Goal: Task Accomplishment & Management: Use online tool/utility

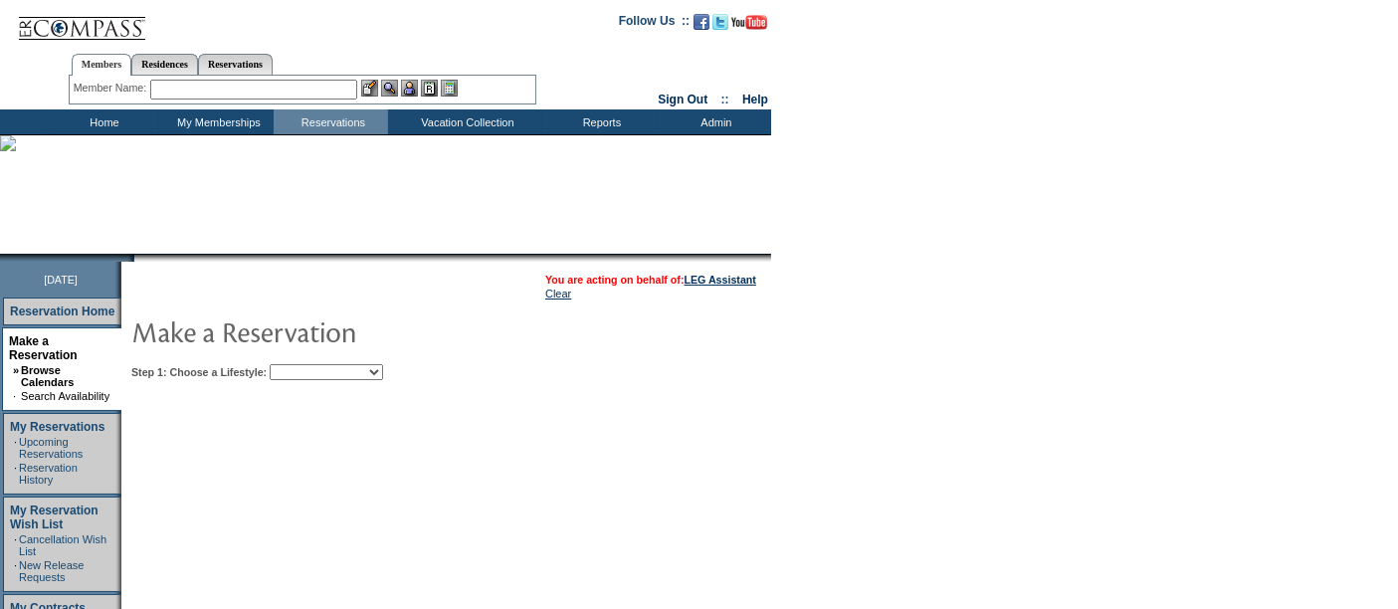
click at [374, 365] on select "Beach Leisure Metropolitan Mountain OIAL for Adventure OIAL for Couples OIAL fo…" at bounding box center [326, 372] width 113 height 16
select select "Metropolitan"
click at [303, 364] on select "Beach Leisure Metropolitan Mountain OIAL for Adventure OIAL for Couples OIAL fo…" at bounding box center [326, 372] width 113 height 16
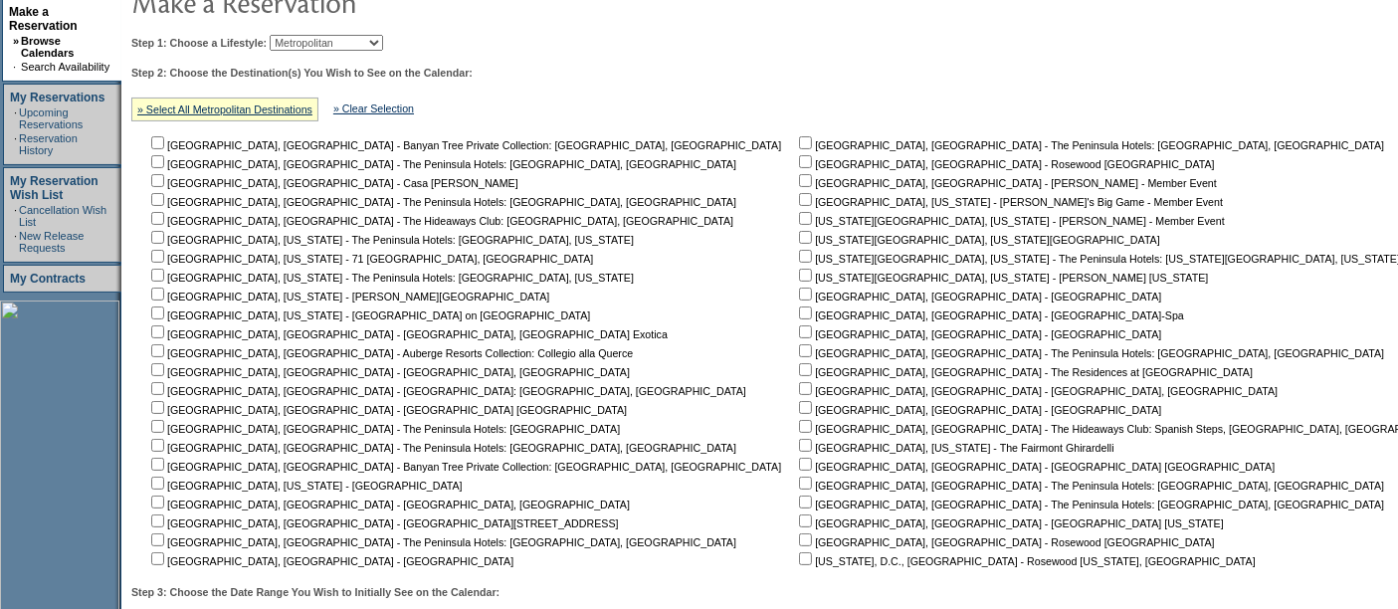
scroll to position [331, 0]
click at [799, 269] on input "checkbox" at bounding box center [805, 273] width 13 height 13
checkbox input "true"
click at [799, 234] on input "checkbox" at bounding box center [805, 235] width 13 height 13
checkbox input "true"
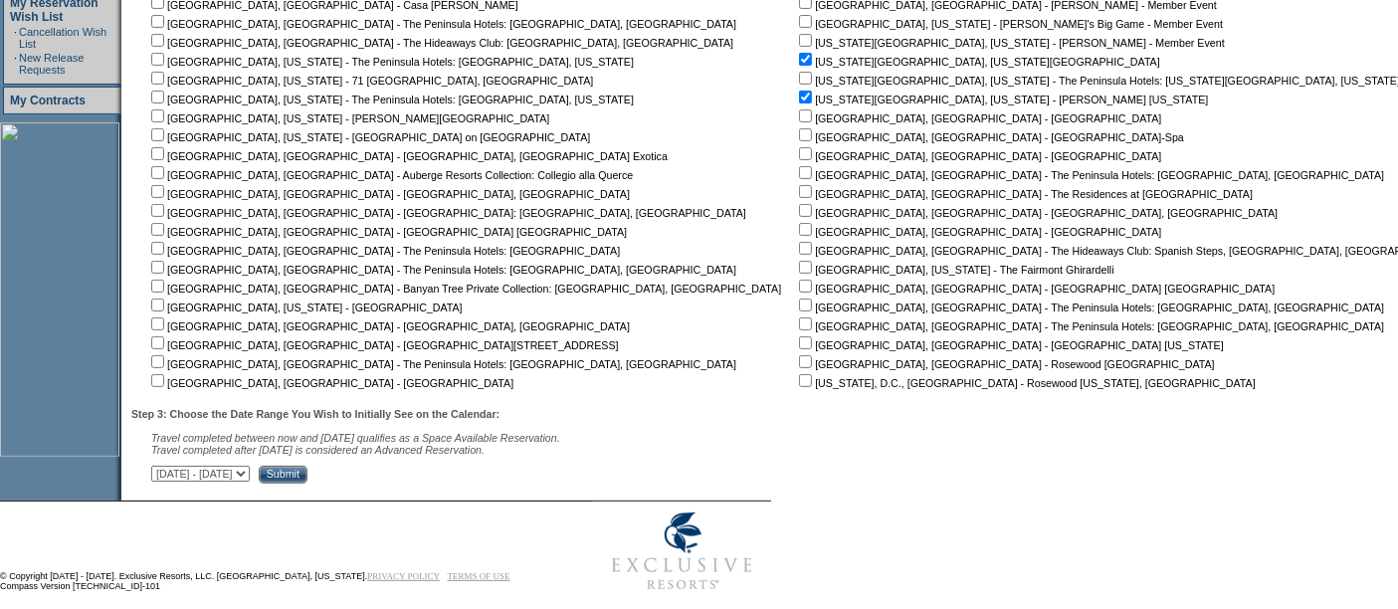
scroll to position [517, 0]
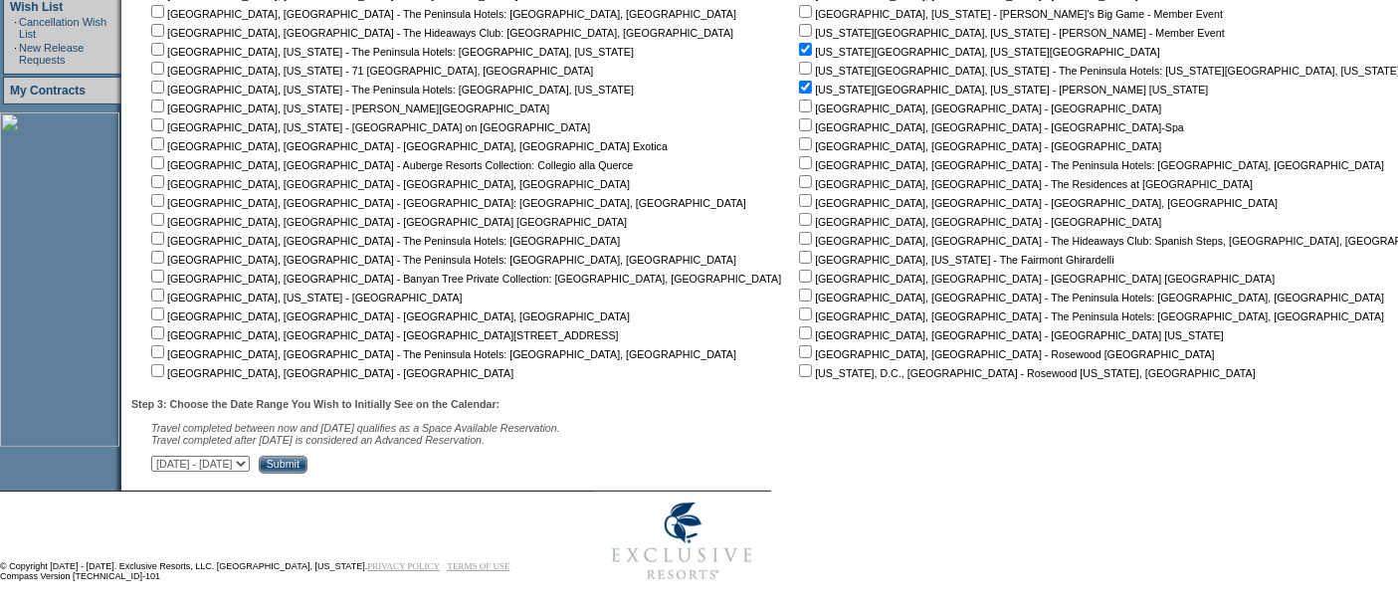
click at [307, 461] on input "Submit" at bounding box center [283, 465] width 49 height 18
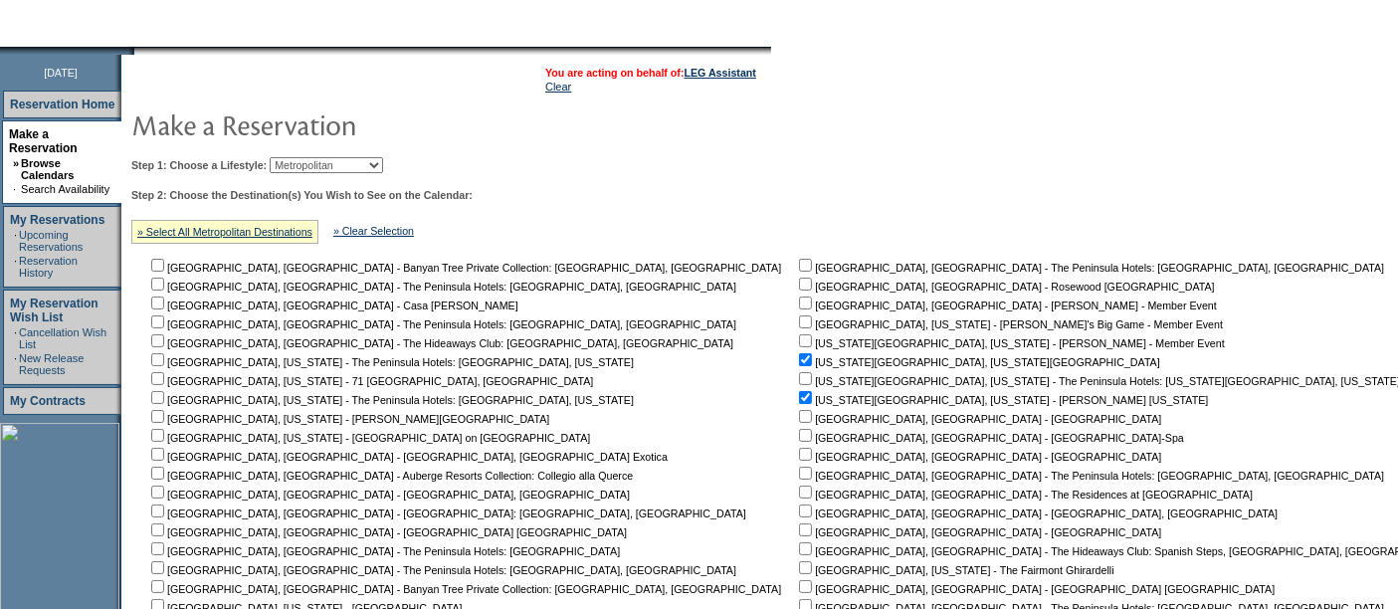
scroll to position [10, 0]
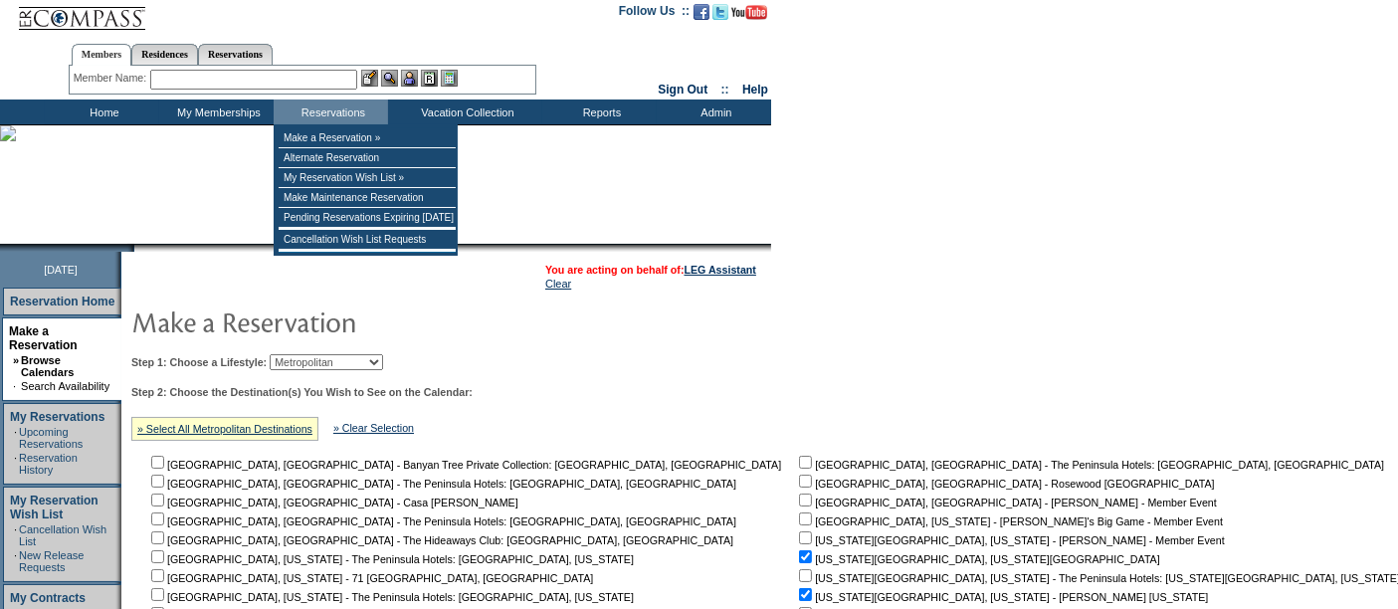
click at [301, 79] on input "text" at bounding box center [253, 80] width 207 height 20
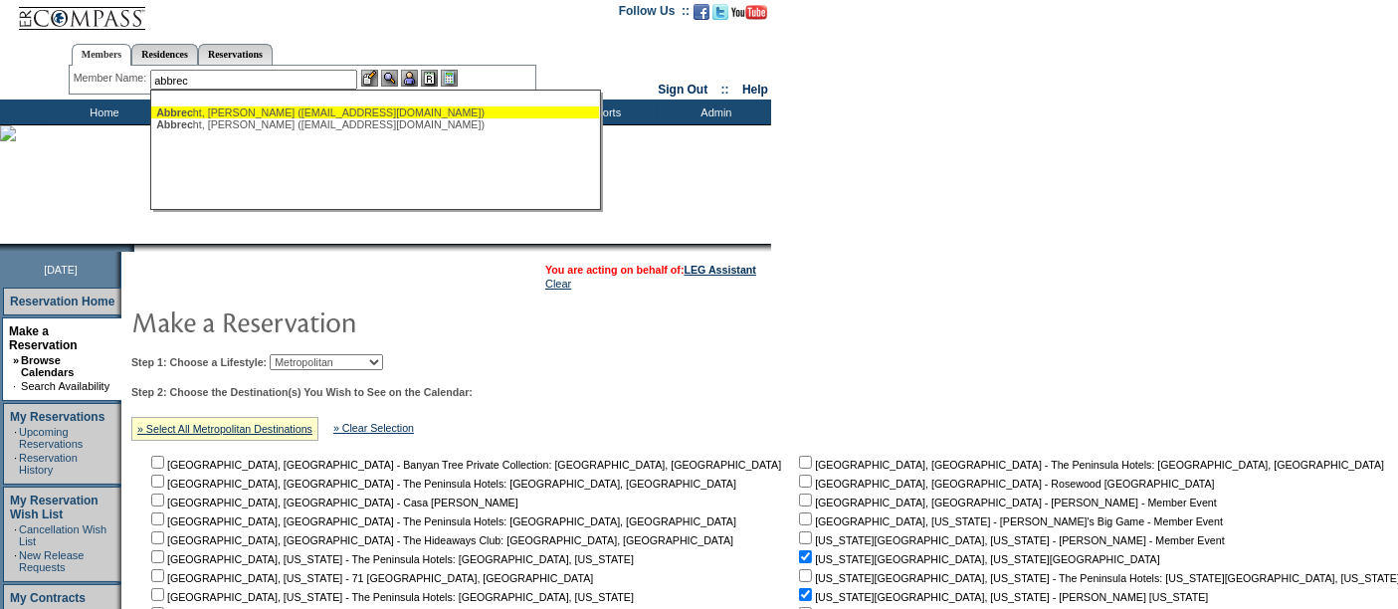
click at [230, 109] on div "Abbrec ht, [PERSON_NAME] ([EMAIL_ADDRESS][DOMAIN_NAME])" at bounding box center [375, 112] width 438 height 12
type input "[PERSON_NAME] ([EMAIL_ADDRESS][DOMAIN_NAME])"
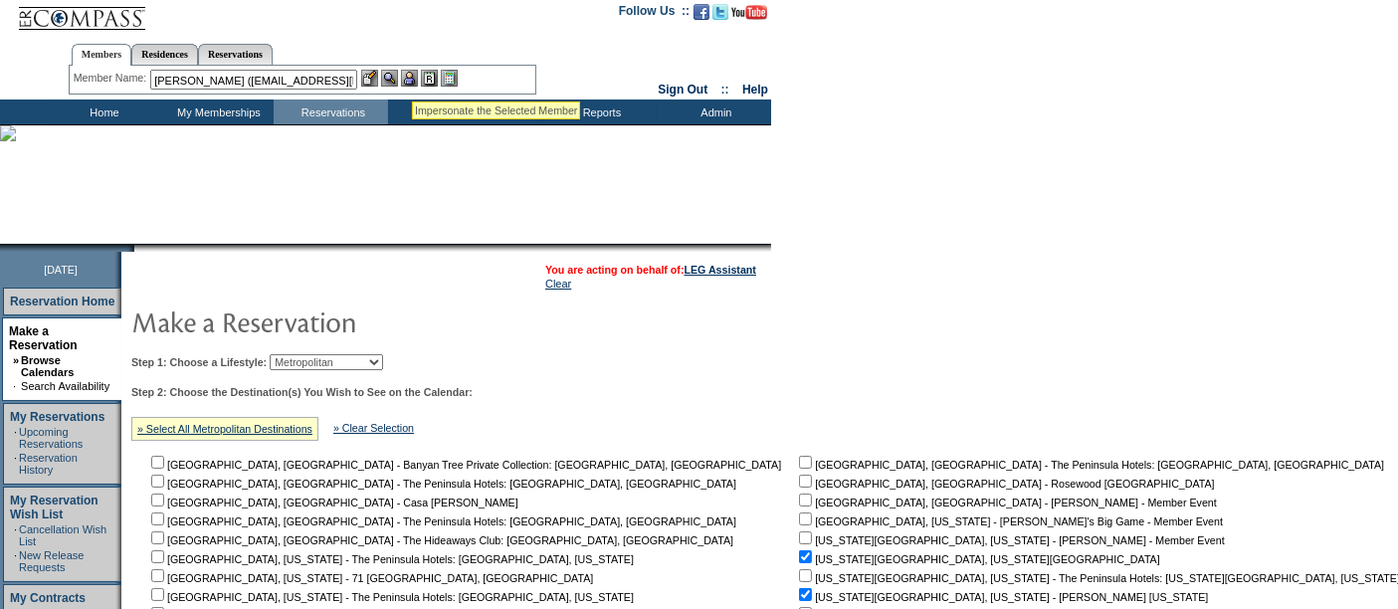
click at [412, 78] on img at bounding box center [409, 78] width 17 height 17
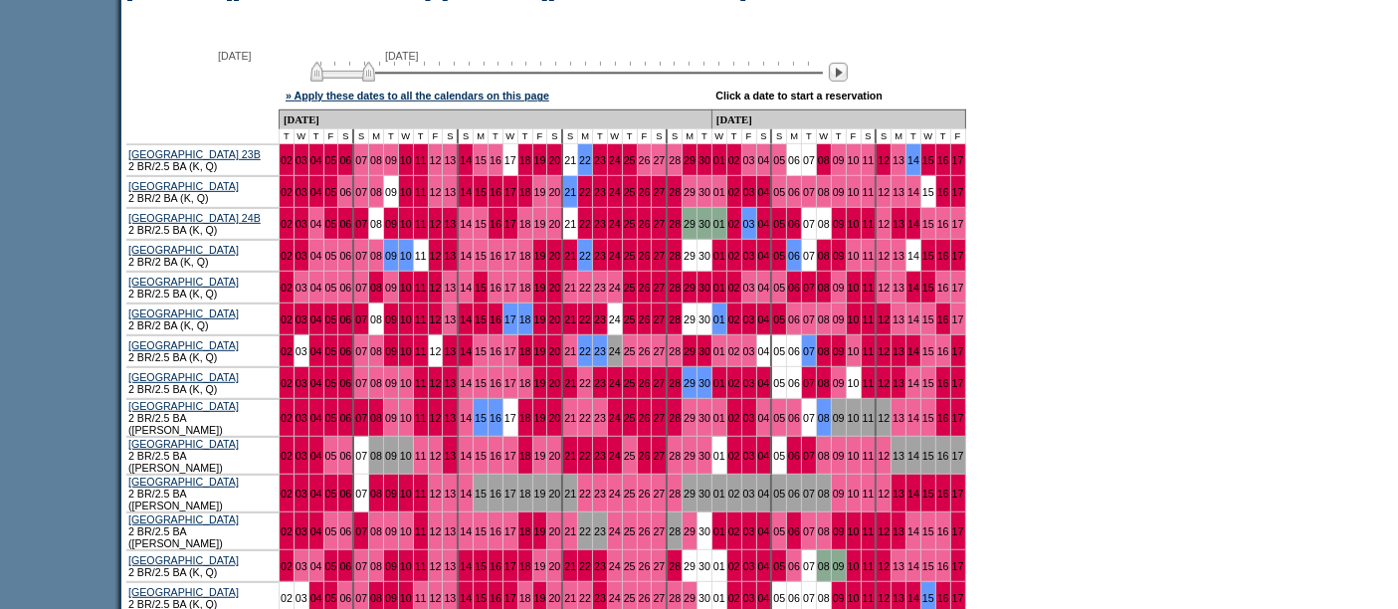
scroll to position [1049, 0]
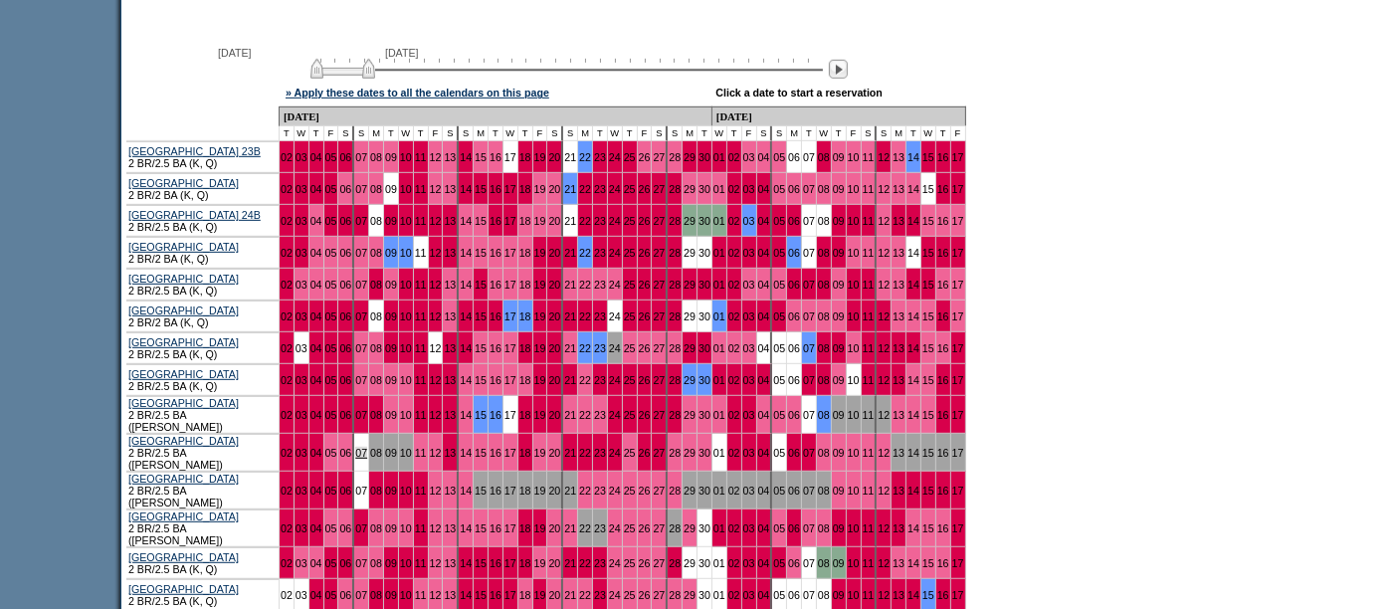
click at [360, 447] on link "07" at bounding box center [361, 453] width 12 height 12
